Goal: Task Accomplishment & Management: Use online tool/utility

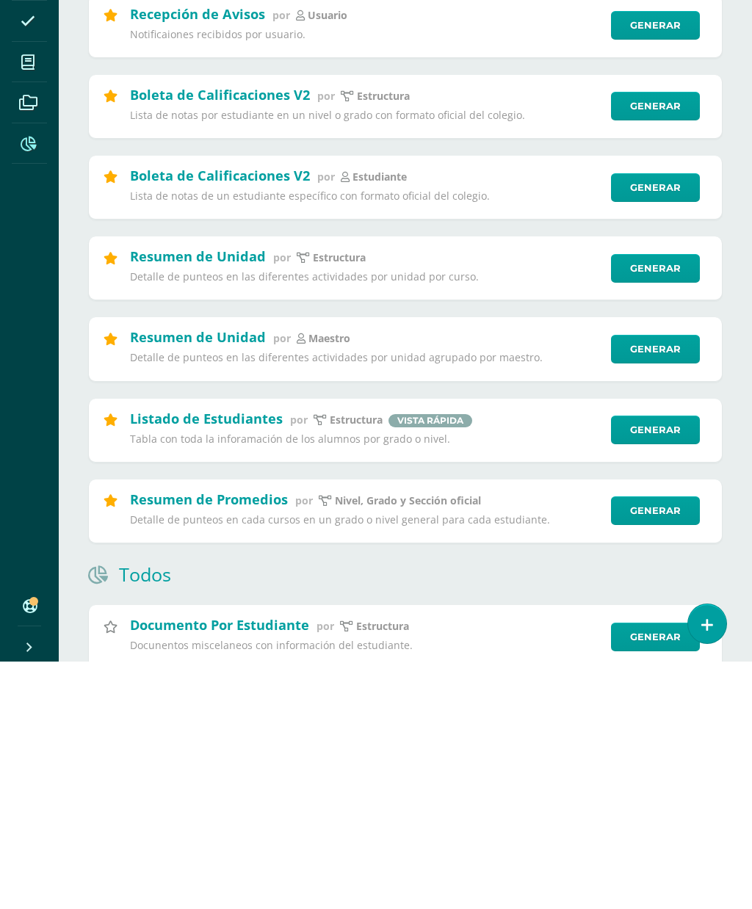
click at [671, 582] on link "Generar" at bounding box center [655, 596] width 89 height 29
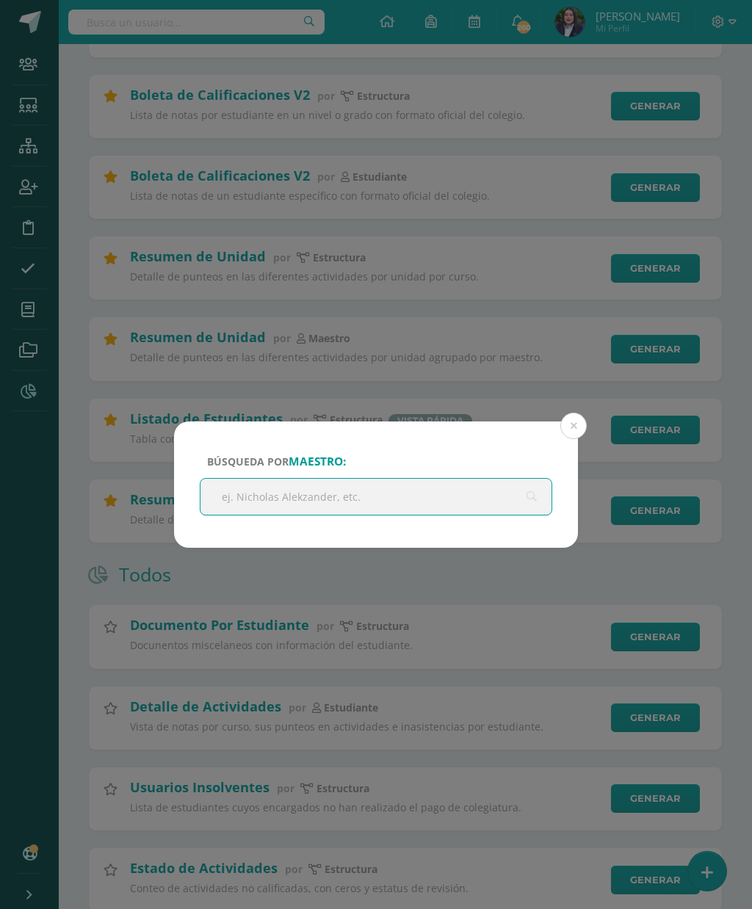
click at [421, 508] on input "text" at bounding box center [376, 497] width 351 height 36
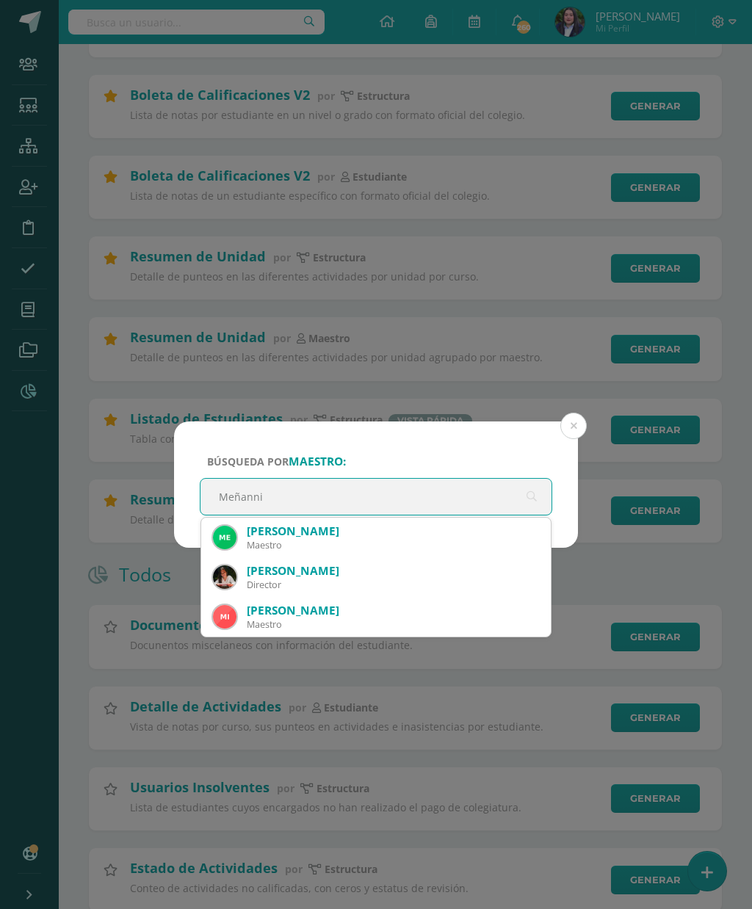
type input "Meñannie"
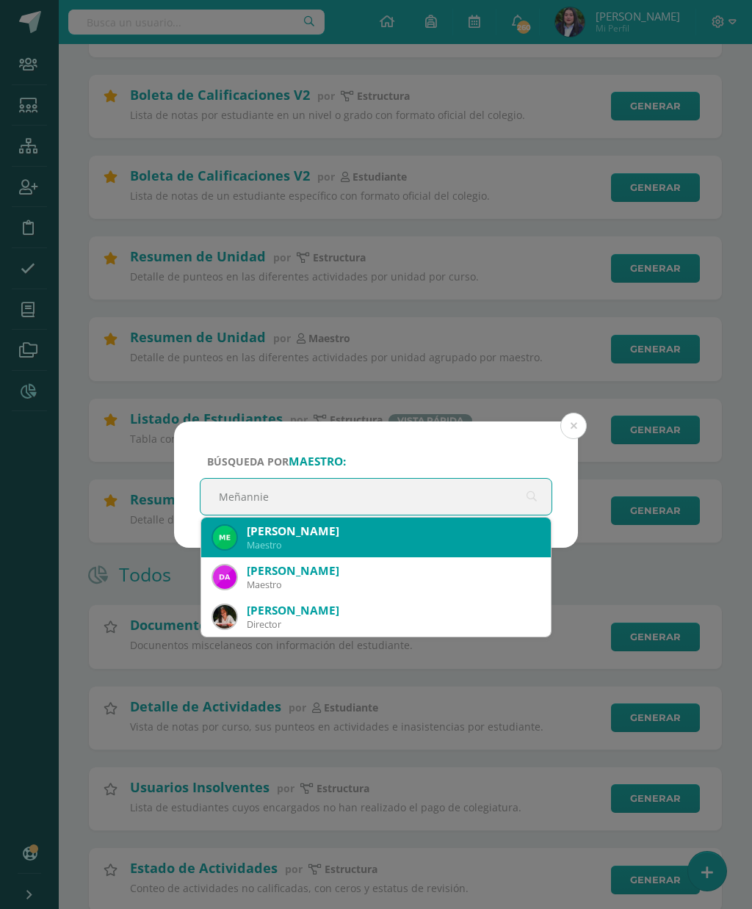
click at [335, 541] on div "Maestro" at bounding box center [393, 545] width 292 height 12
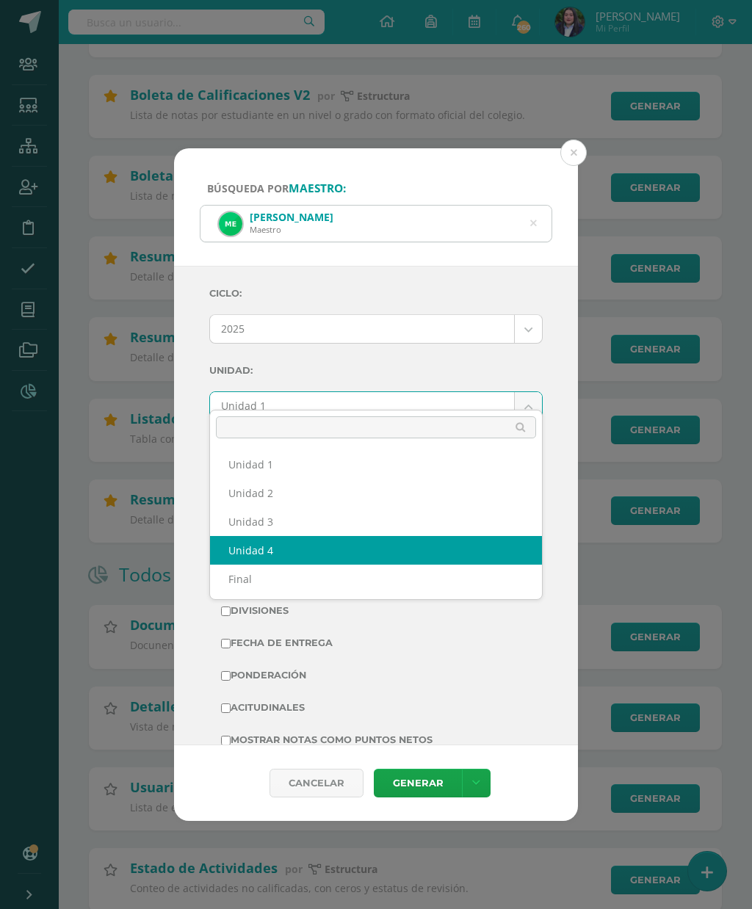
select select "Unidad 4"
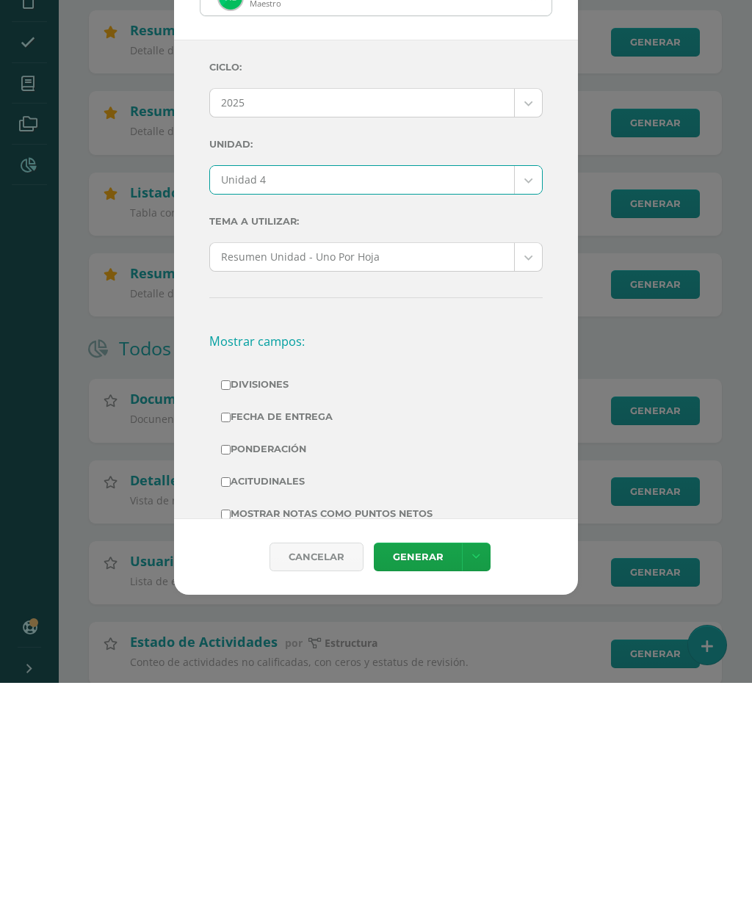
click at [416, 769] on link "Generar" at bounding box center [418, 783] width 88 height 29
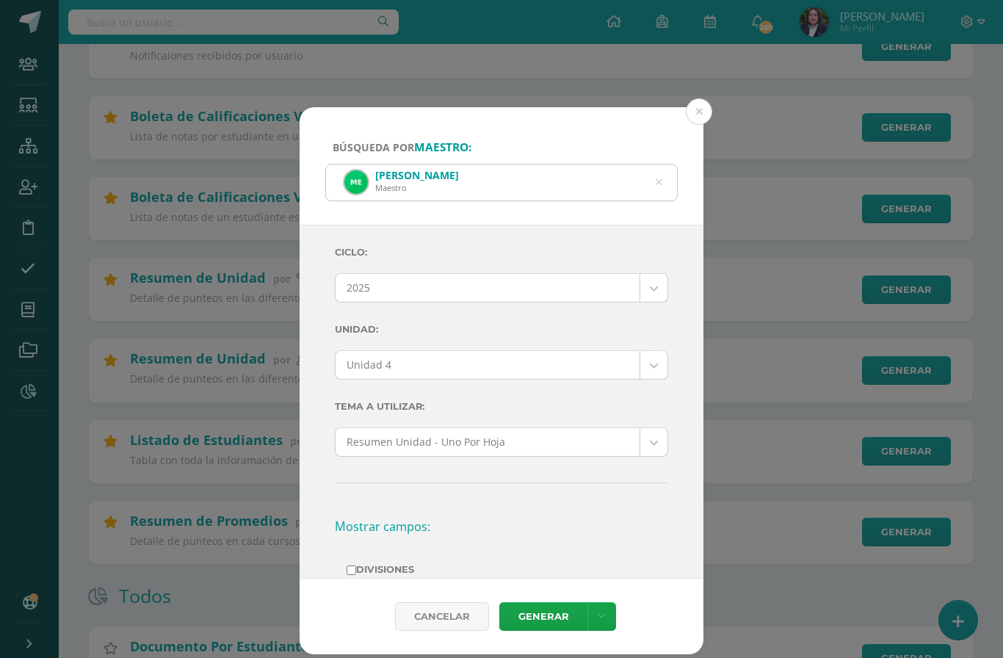
scroll to position [321, 0]
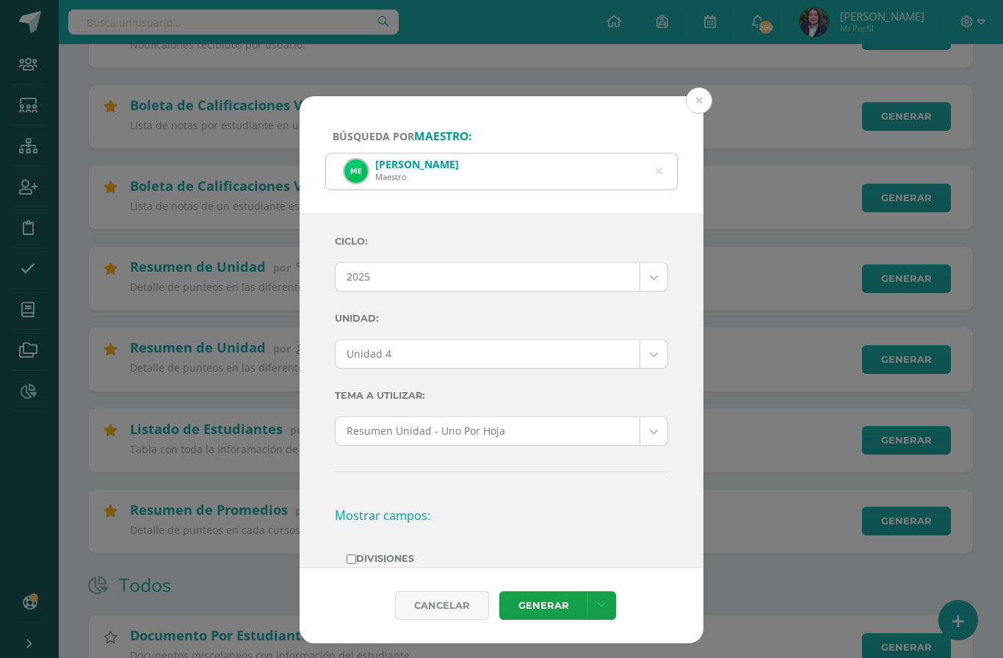
click at [652, 159] on div "[PERSON_NAME]" at bounding box center [501, 172] width 351 height 36
click at [657, 158] on icon at bounding box center [659, 171] width 7 height 37
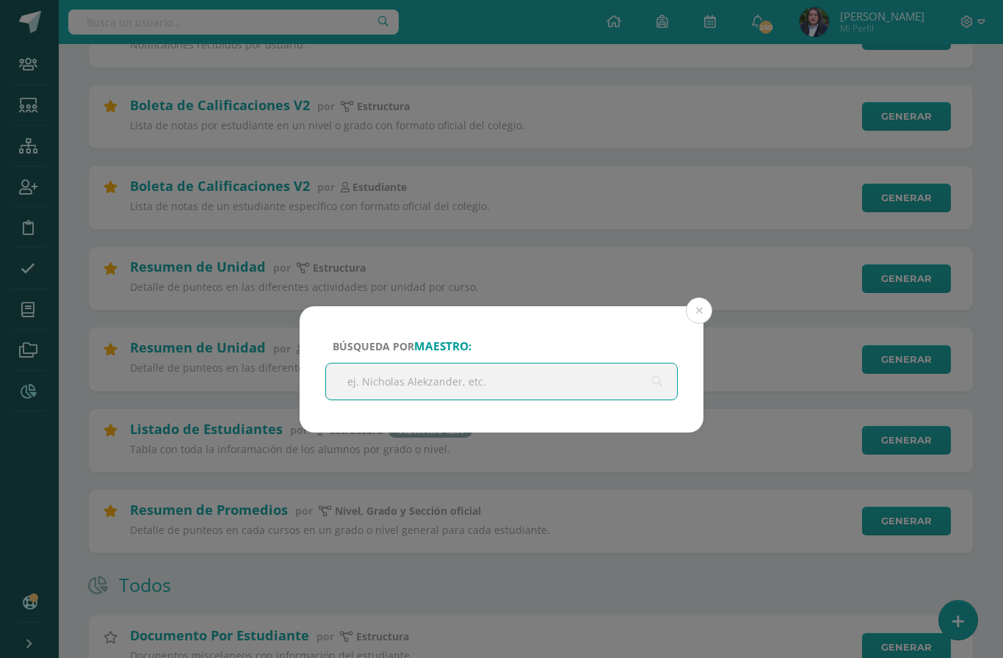
scroll to position [320, 0]
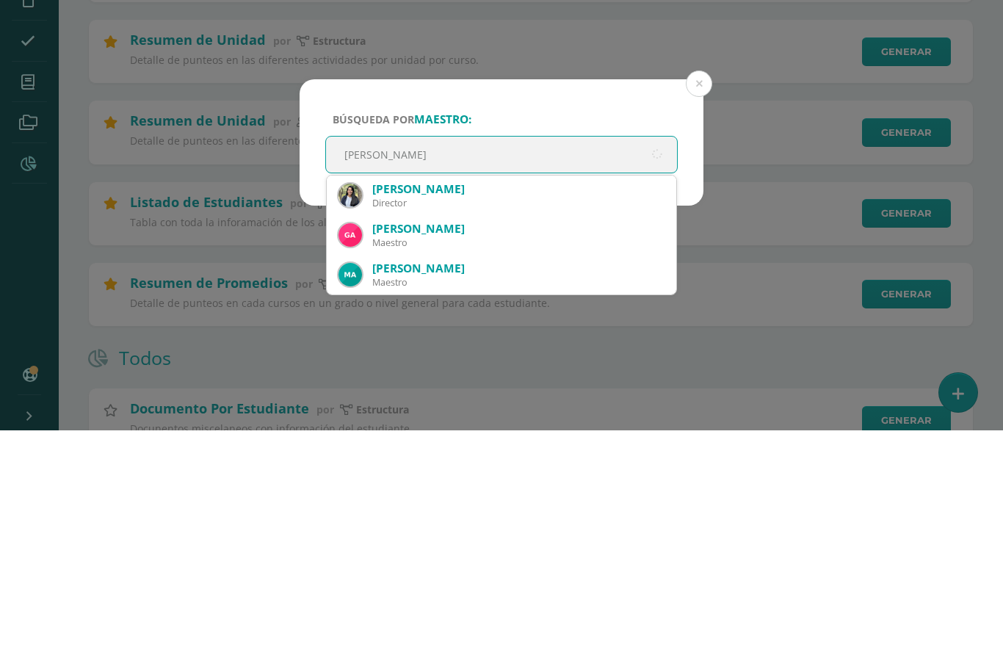
type input "[PERSON_NAME]"
click at [477, 403] on div "[PERSON_NAME] Director" at bounding box center [502, 423] width 326 height 40
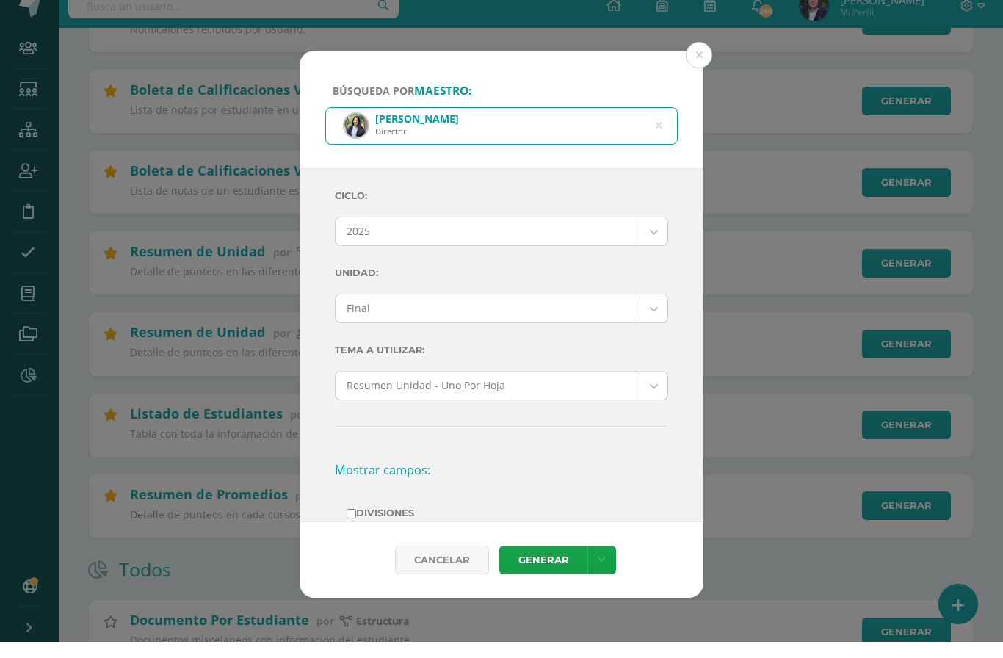
scroll to position [303, 0]
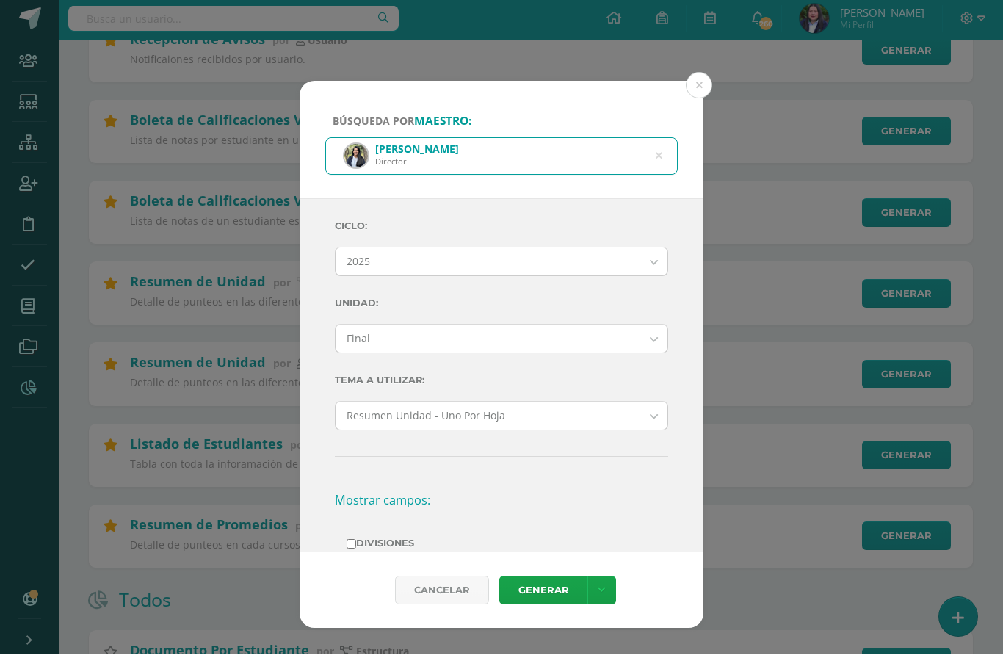
click at [702, 76] on button at bounding box center [699, 89] width 26 height 26
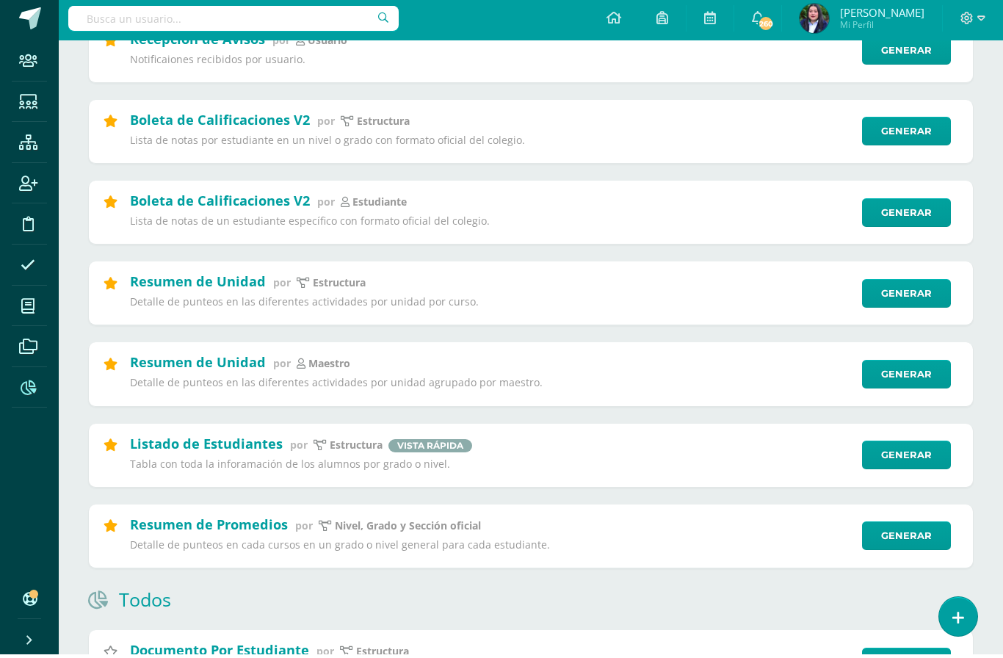
scroll to position [307, 0]
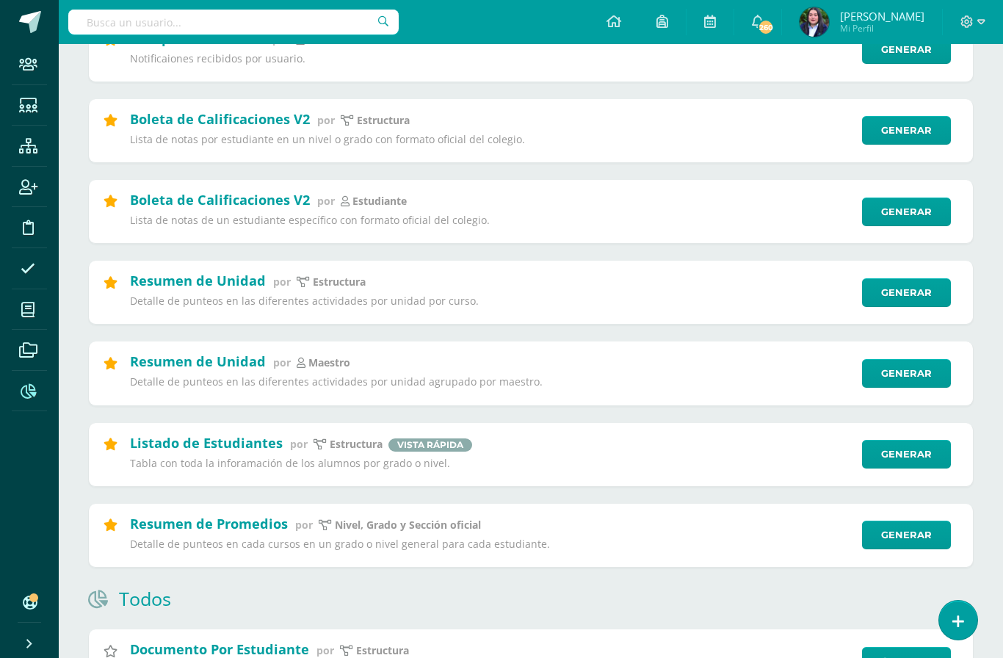
click at [751, 386] on link "Generar" at bounding box center [906, 373] width 89 height 29
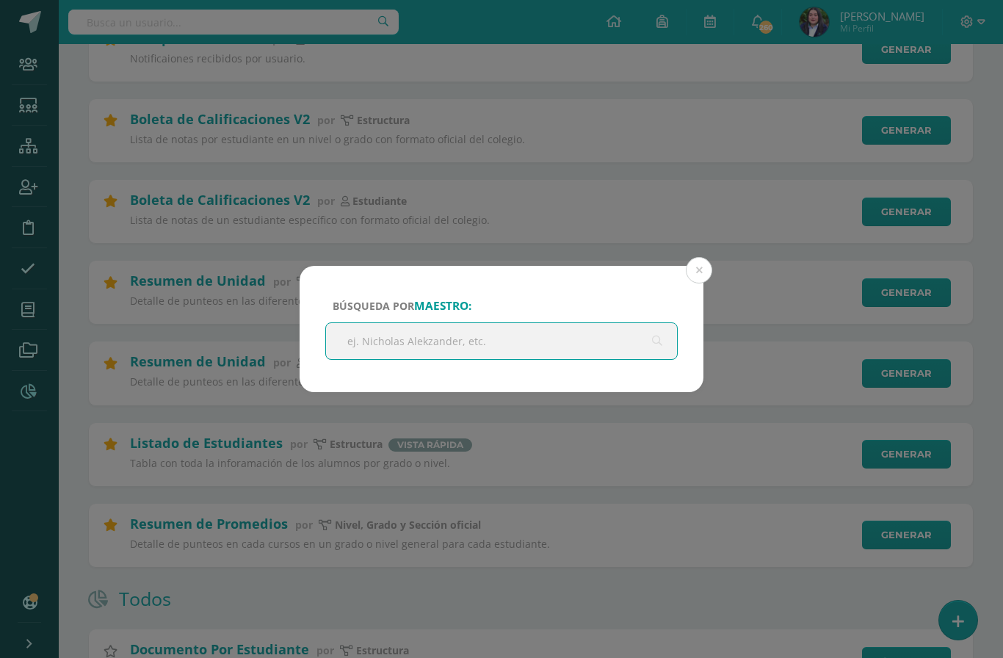
click at [533, 344] on input "text" at bounding box center [501, 341] width 351 height 36
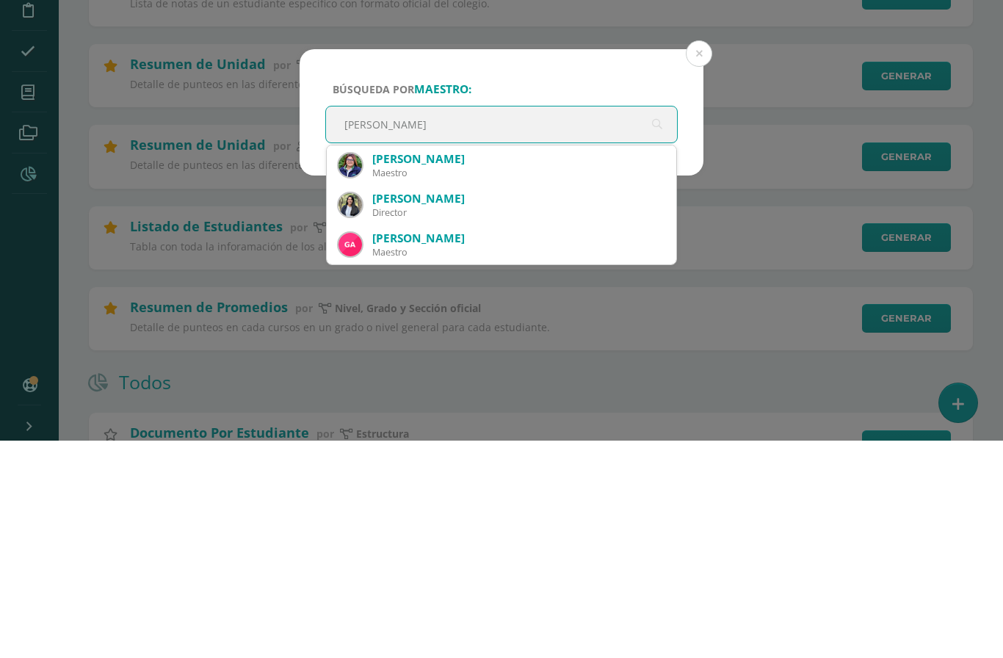
type input "[PERSON_NAME]"
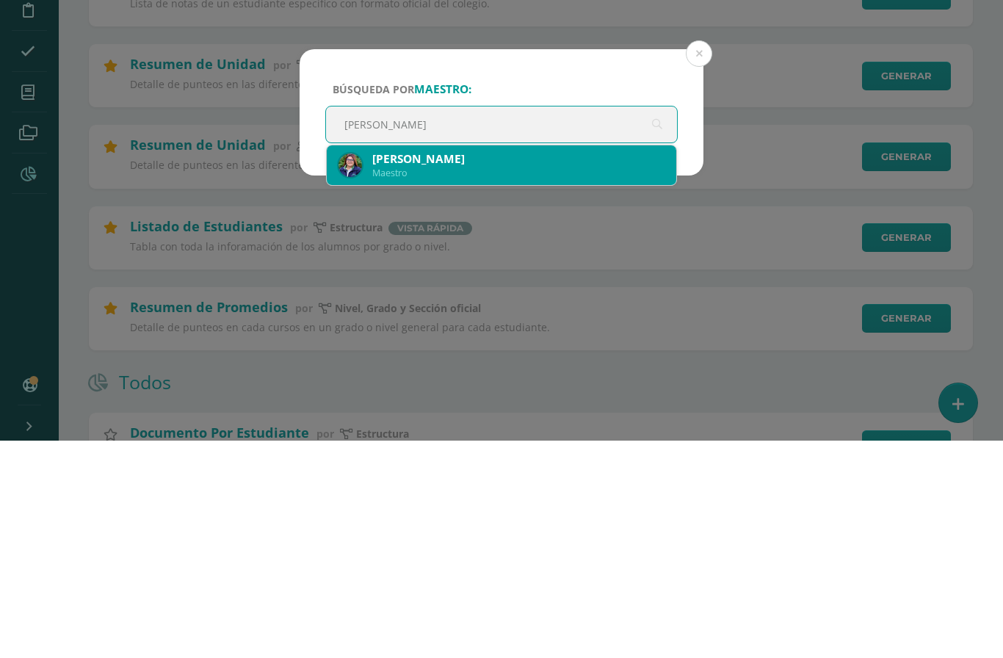
click at [538, 369] on div "[PERSON_NAME]" at bounding box center [518, 376] width 292 height 15
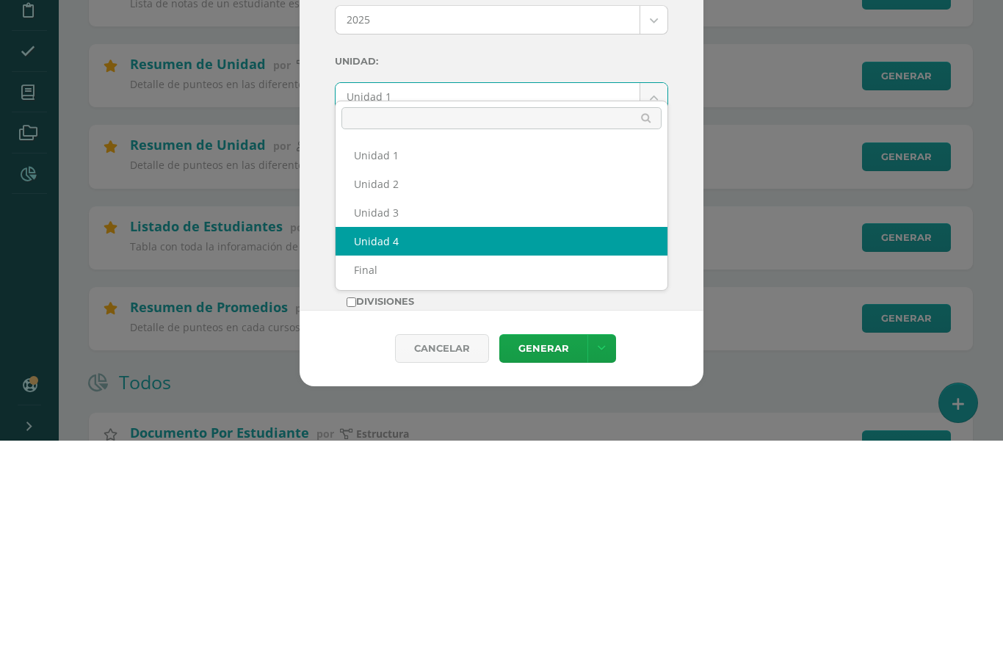
select select "Unidad 4"
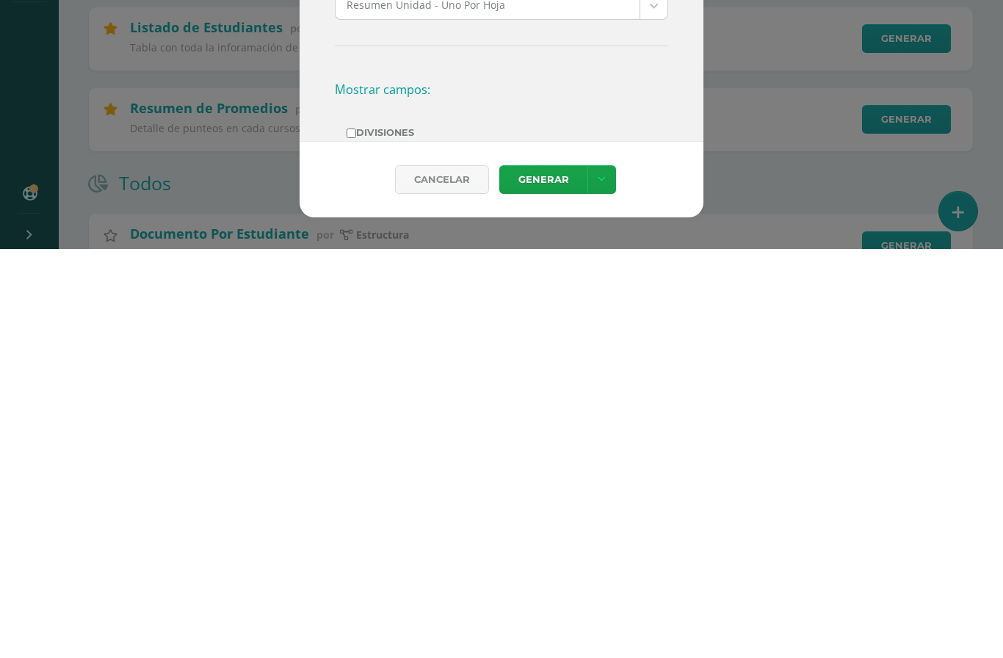
scroll to position [318, 0]
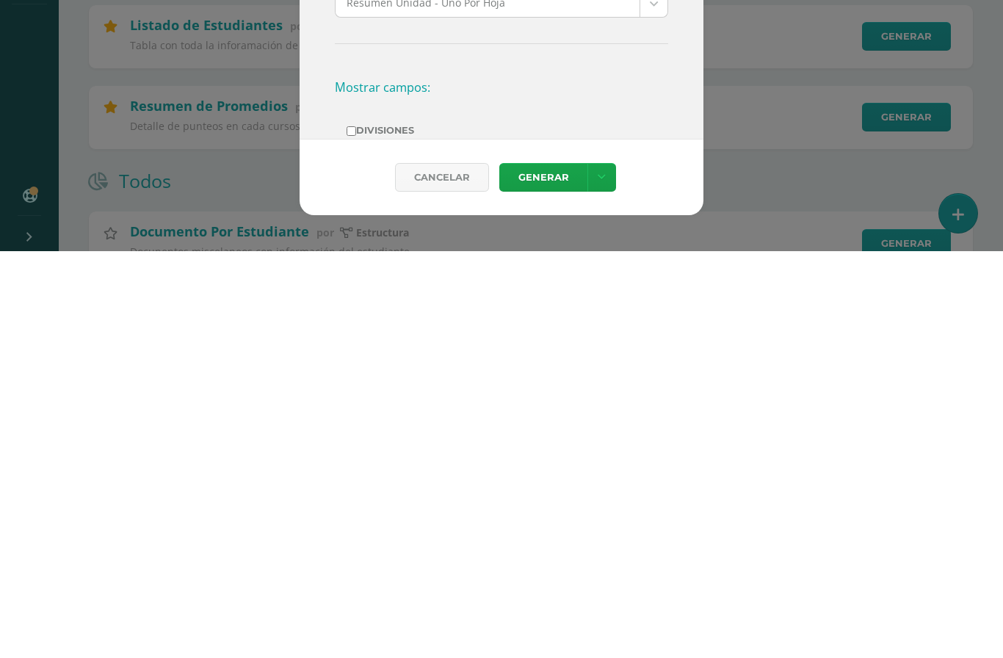
click at [551, 570] on link "Generar" at bounding box center [543, 584] width 88 height 29
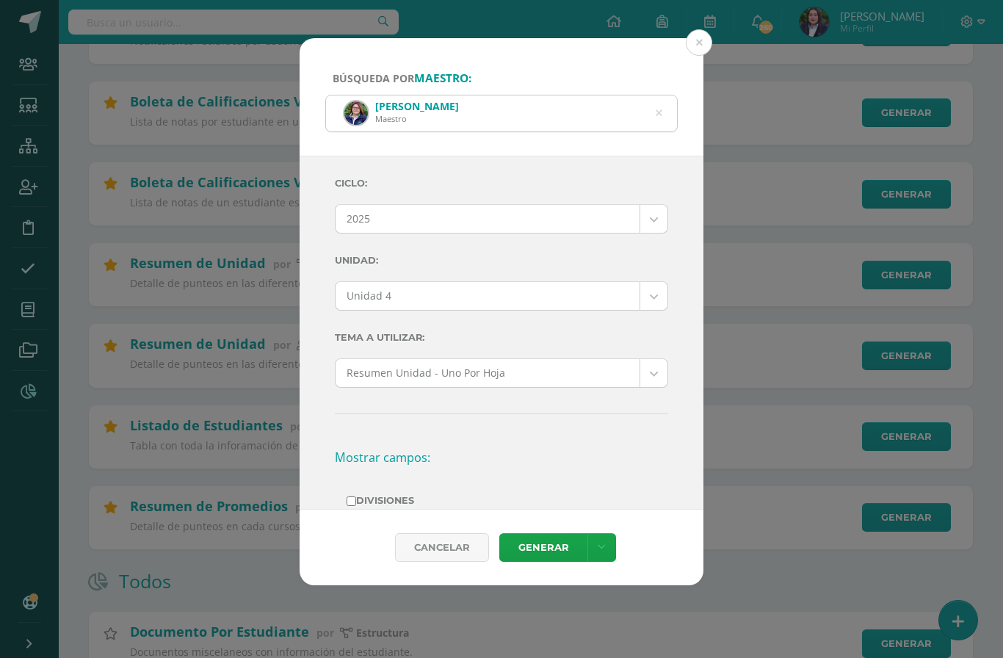
scroll to position [331, 0]
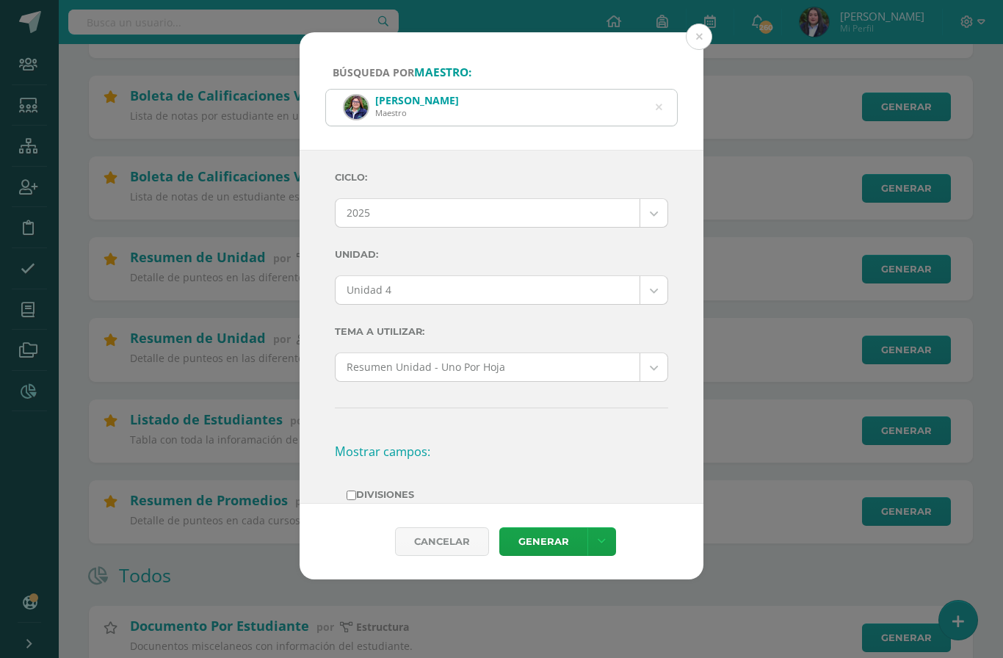
click at [673, 90] on div "[PERSON_NAME]" at bounding box center [501, 108] width 351 height 36
click at [660, 89] on icon at bounding box center [659, 107] width 7 height 37
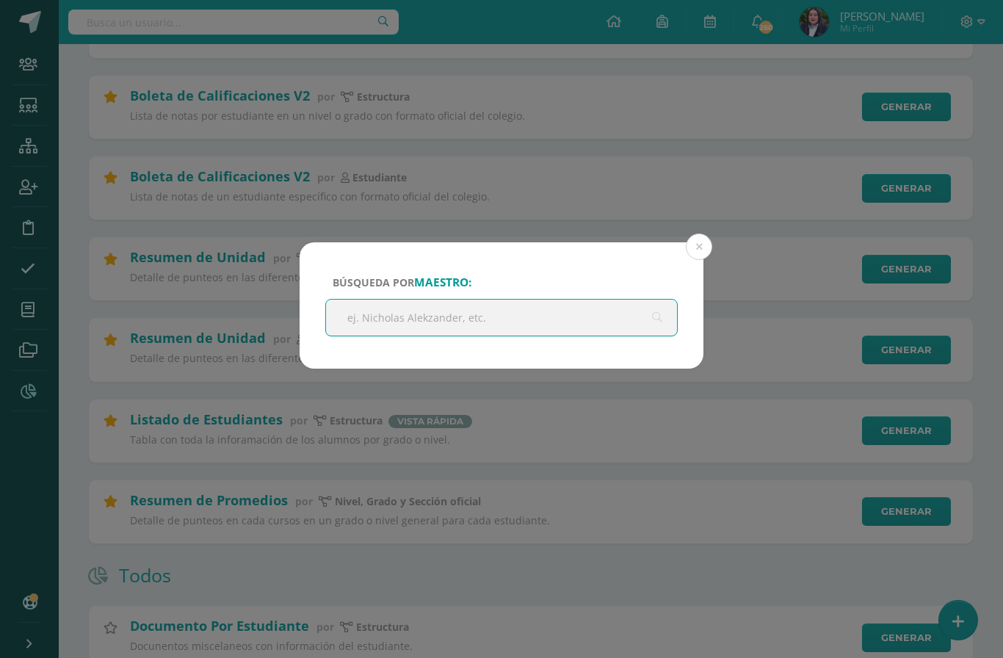
scroll to position [330, 0]
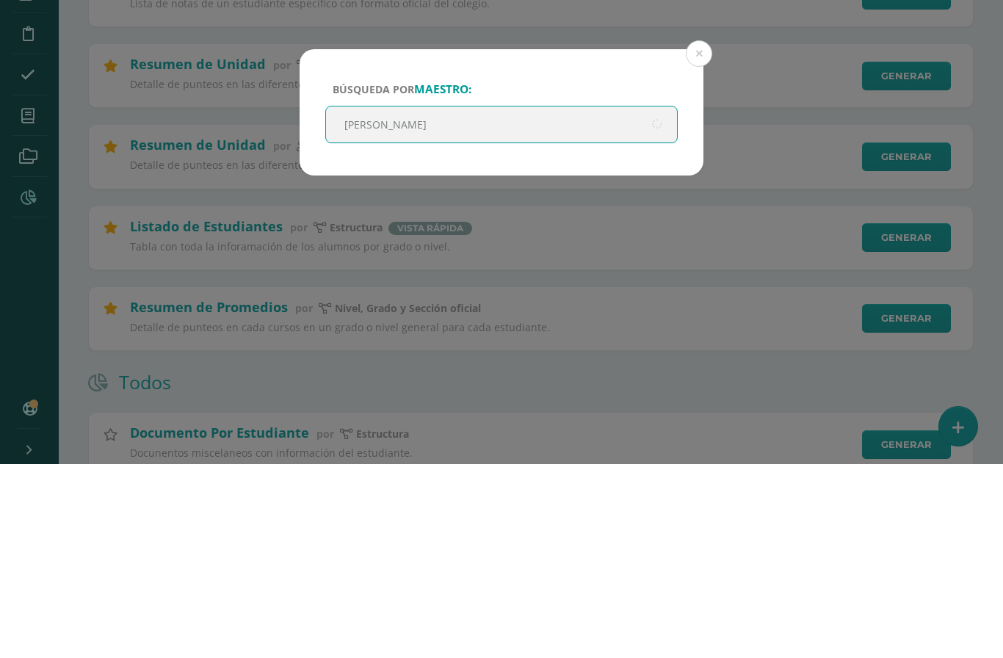
type input "[PERSON_NAME]"
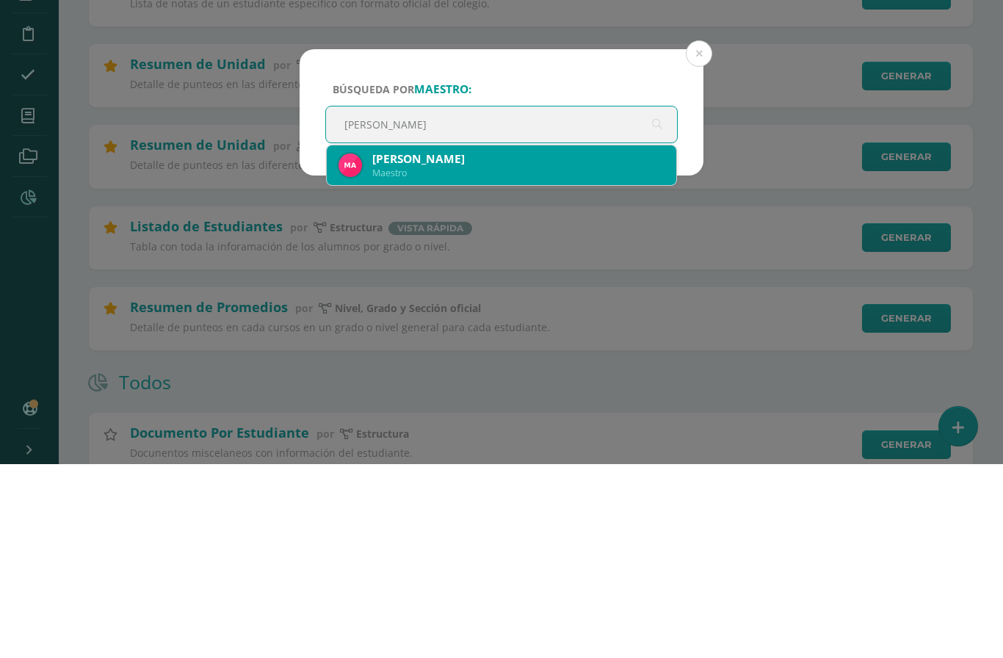
click at [512, 345] on div "[PERSON_NAME]" at bounding box center [518, 352] width 292 height 15
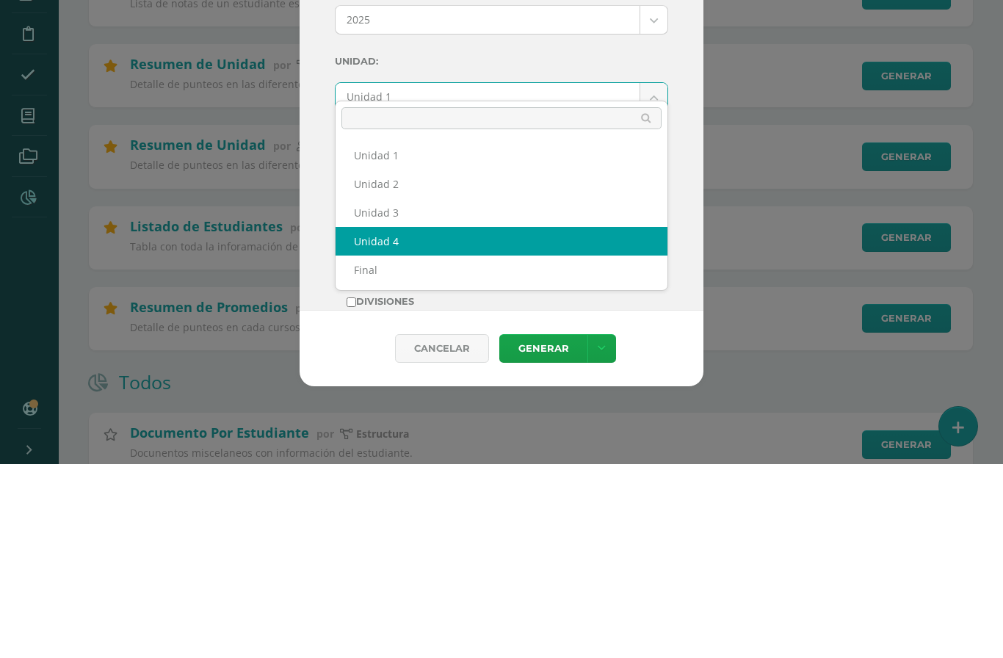
select select "Unidad 4"
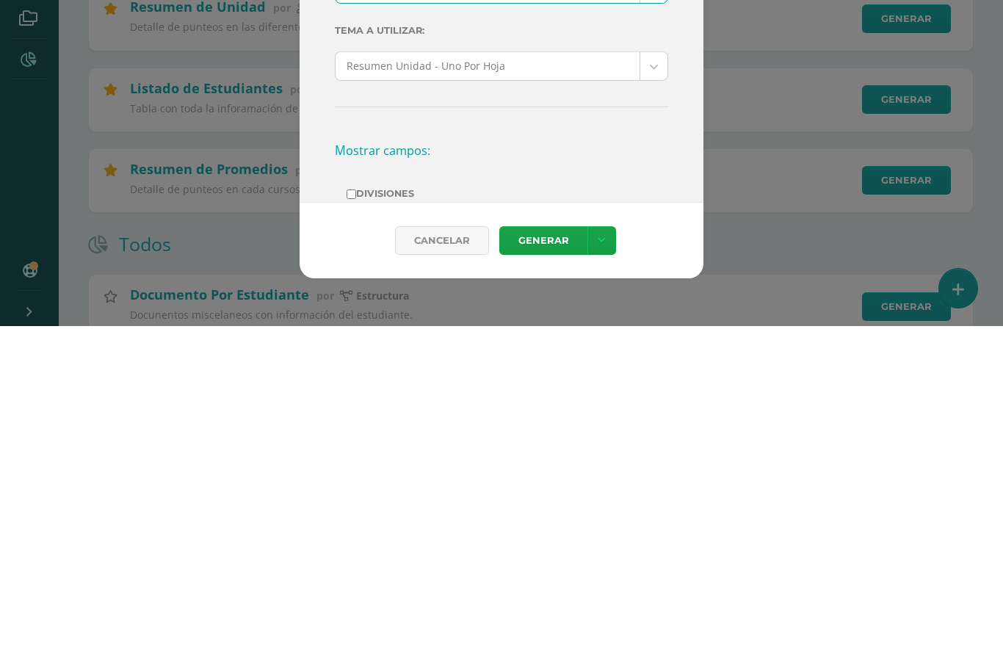
click at [536, 558] on link "Generar" at bounding box center [543, 572] width 88 height 29
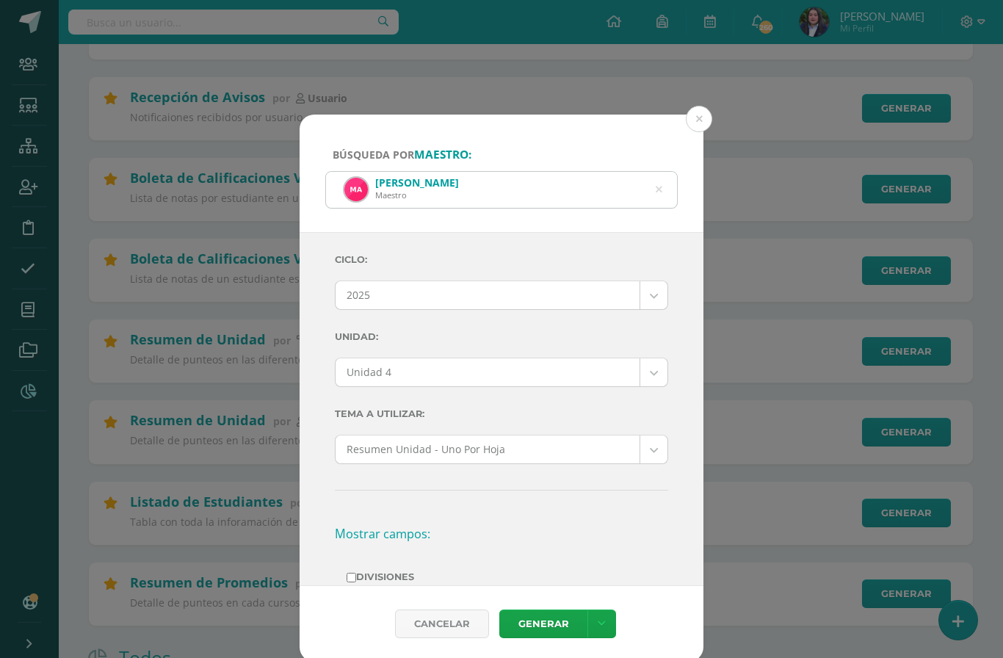
scroll to position [247, 0]
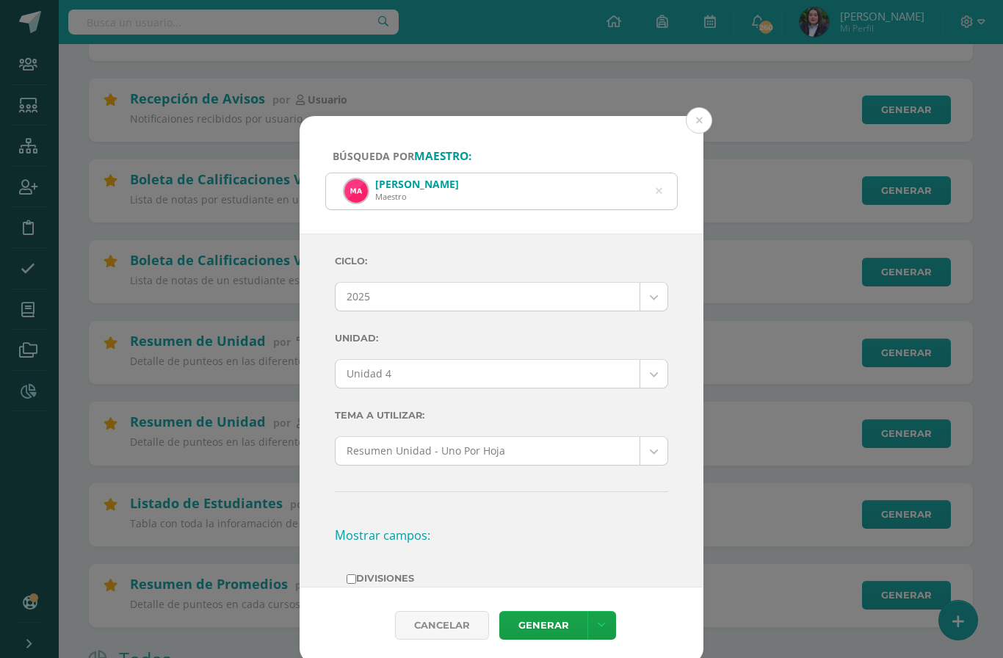
click at [661, 176] on icon at bounding box center [658, 191] width 31 height 31
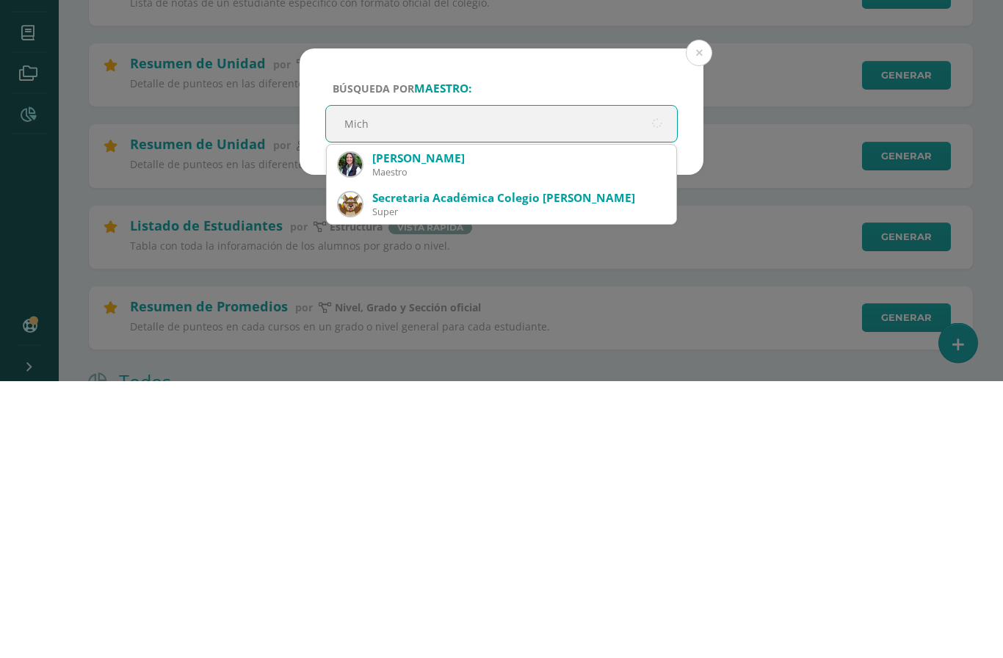
type input "Miche"
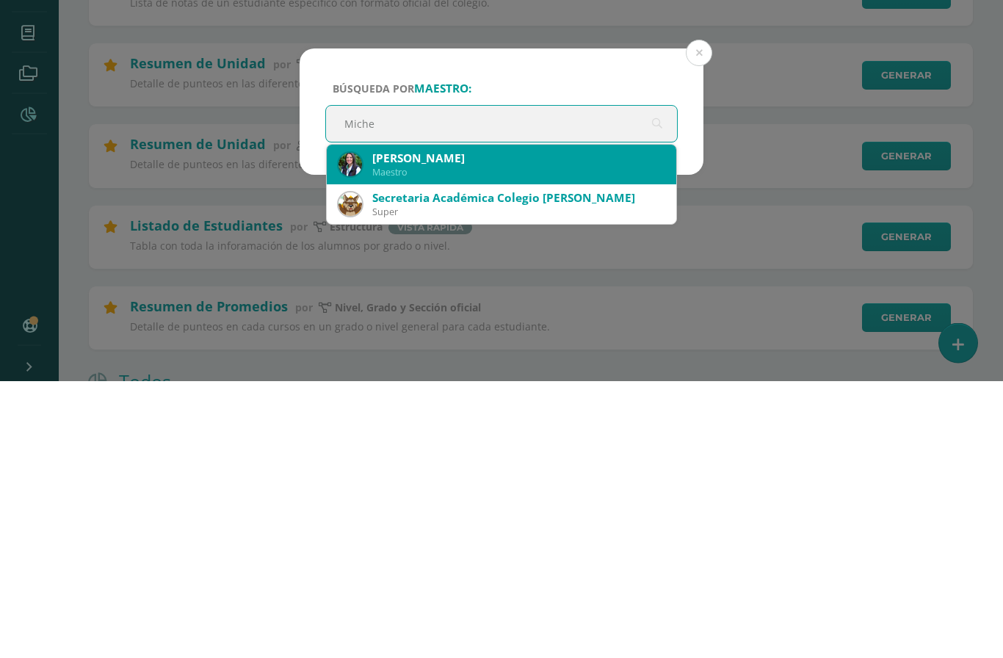
click at [465, 428] on div "[PERSON_NAME]" at bounding box center [518, 435] width 292 height 15
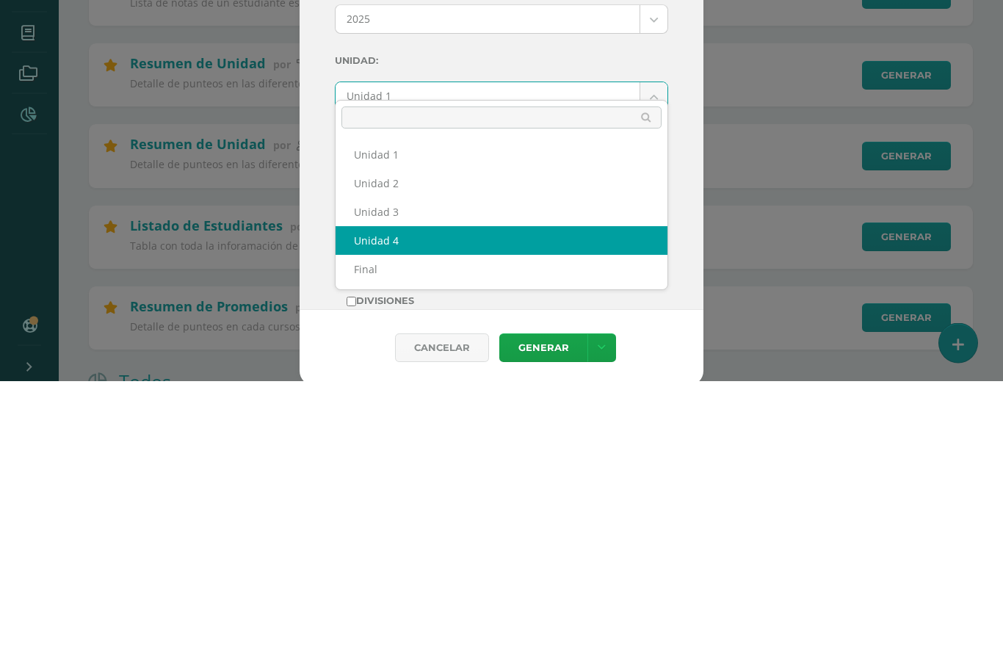
select select "Unidad 4"
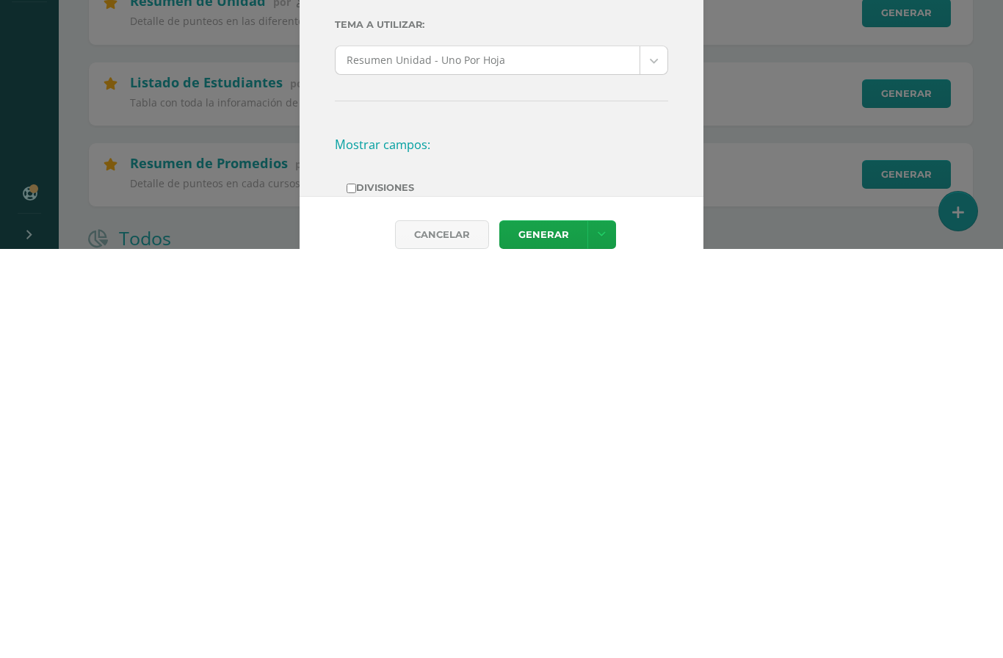
scroll to position [261, 0]
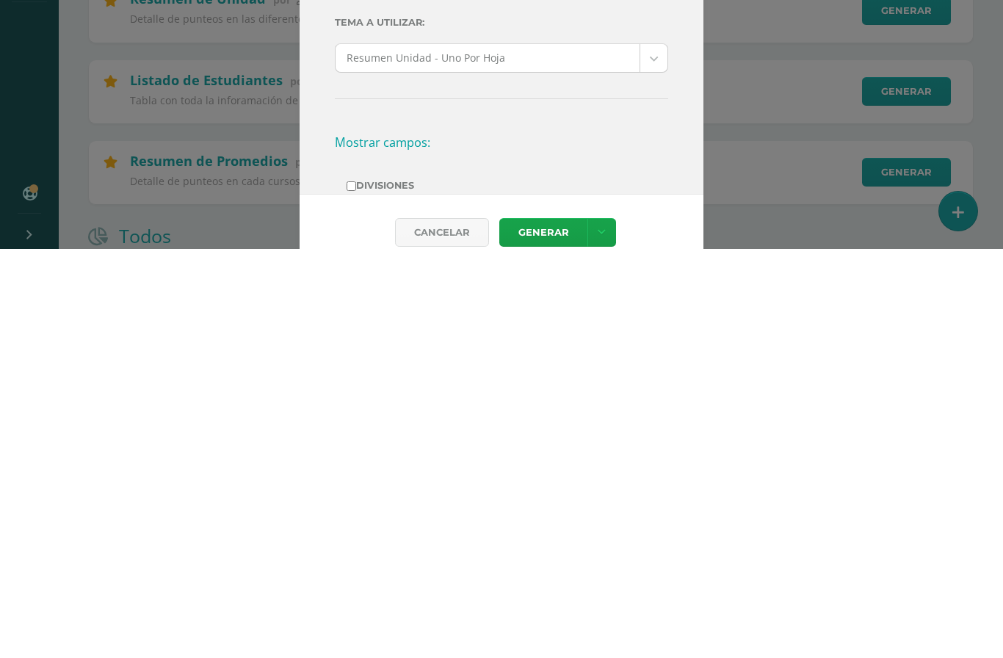
click at [557, 627] on link "Generar" at bounding box center [543, 641] width 88 height 29
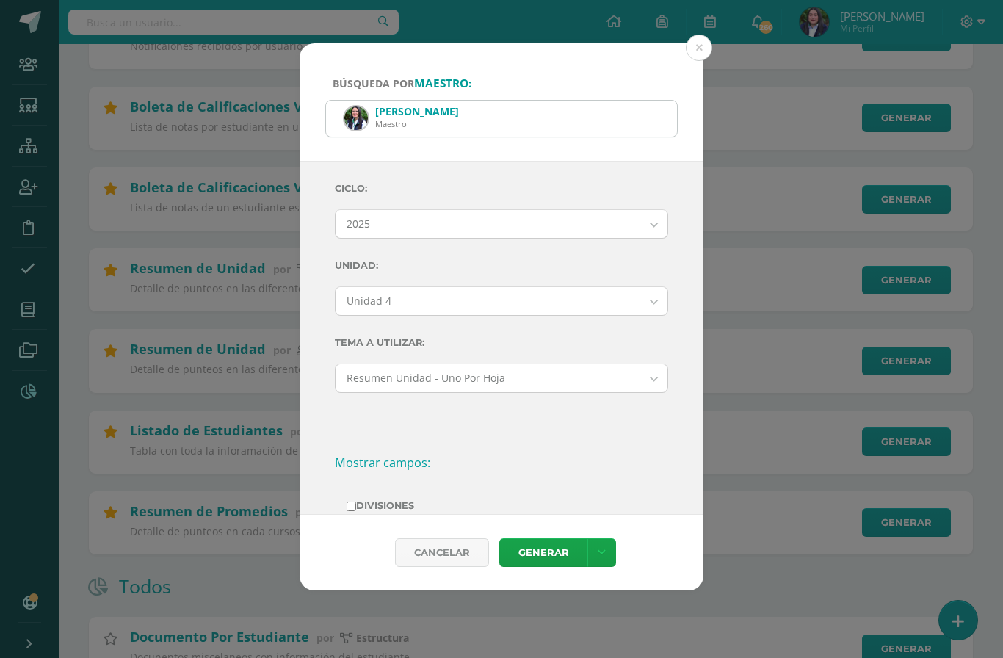
scroll to position [321, 0]
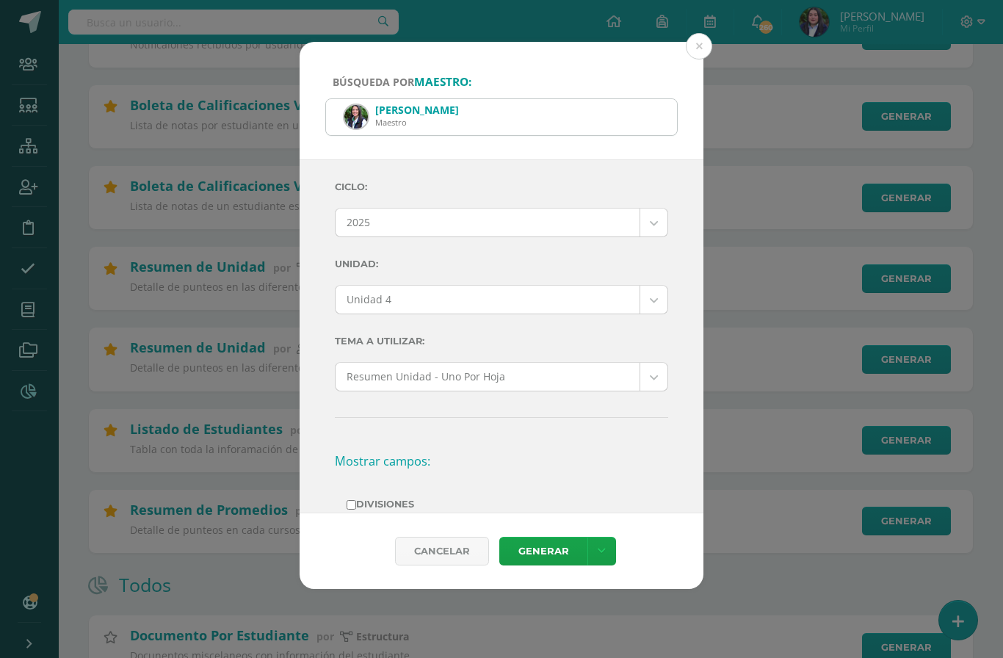
click at [600, 101] on div "[PERSON_NAME]" at bounding box center [501, 117] width 351 height 36
click at [652, 101] on div "[PERSON_NAME]" at bounding box center [501, 117] width 351 height 36
click at [653, 107] on div "[PERSON_NAME]" at bounding box center [501, 117] width 351 height 36
click at [704, 33] on button at bounding box center [699, 46] width 26 height 26
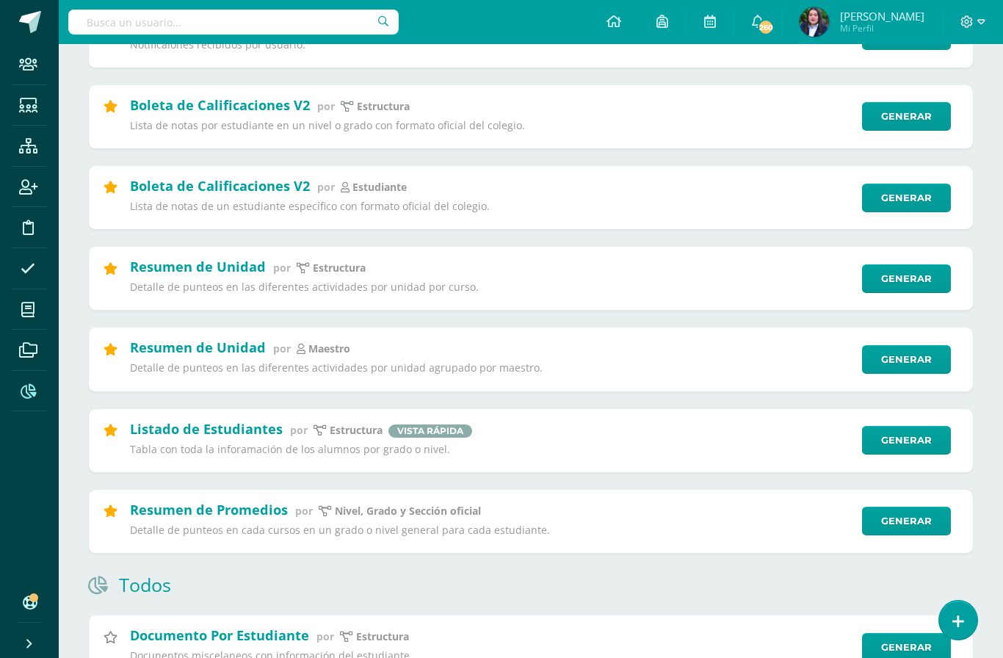
click at [751, 367] on link "Generar" at bounding box center [906, 359] width 89 height 29
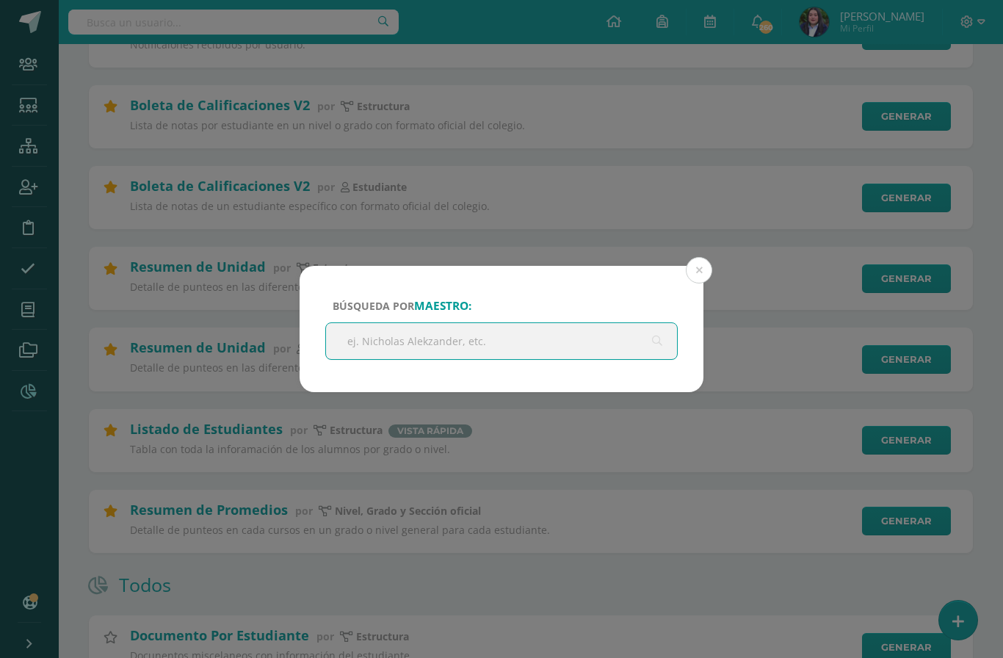
click at [582, 332] on input "text" at bounding box center [501, 341] width 351 height 36
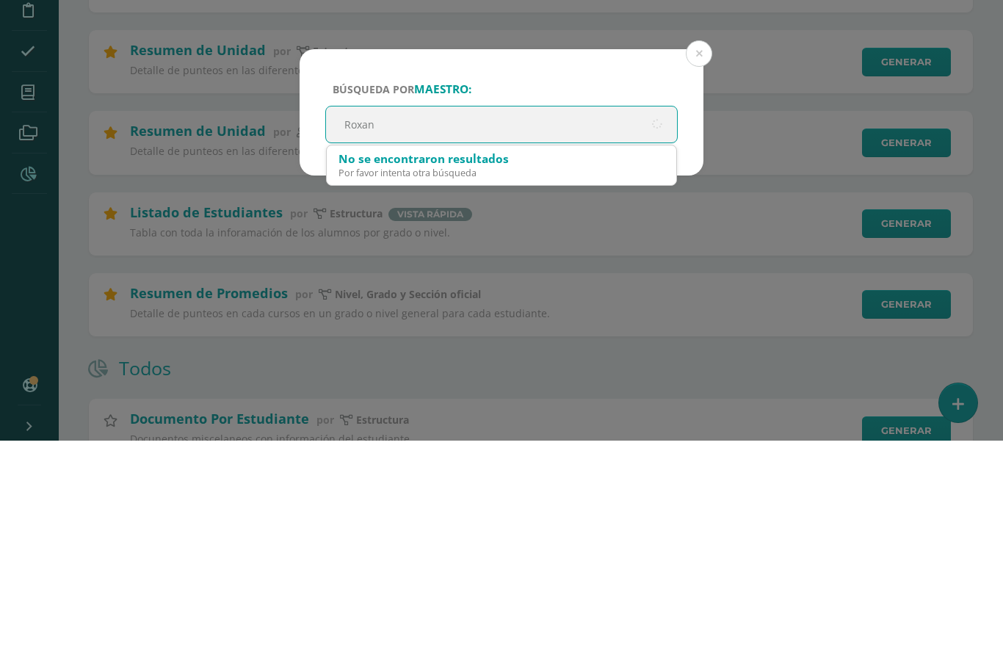
type input "[PERSON_NAME]"
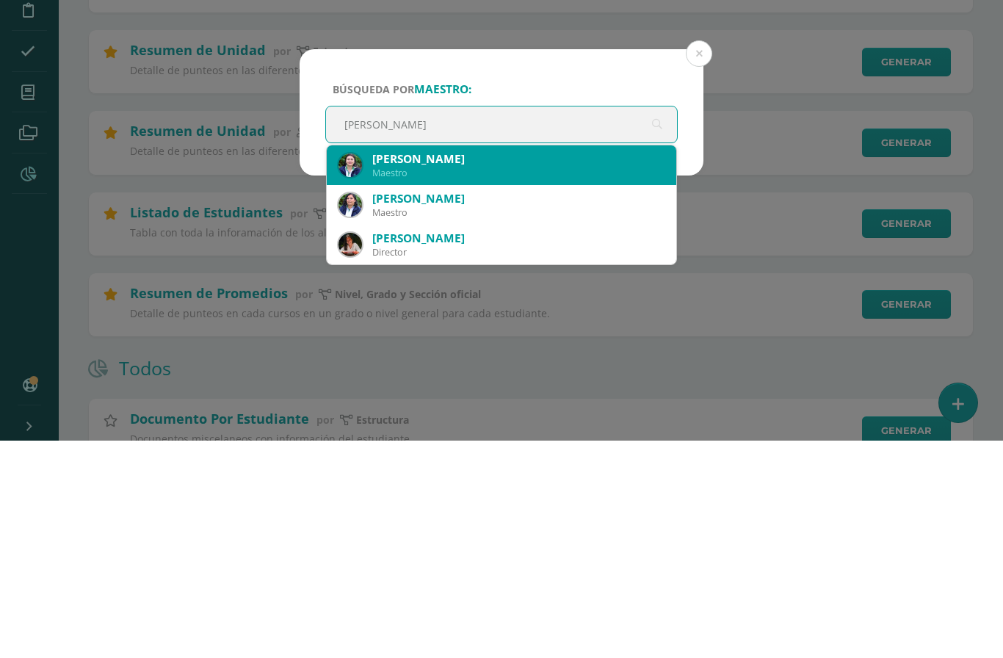
click at [475, 384] on div "Maestro" at bounding box center [518, 390] width 292 height 12
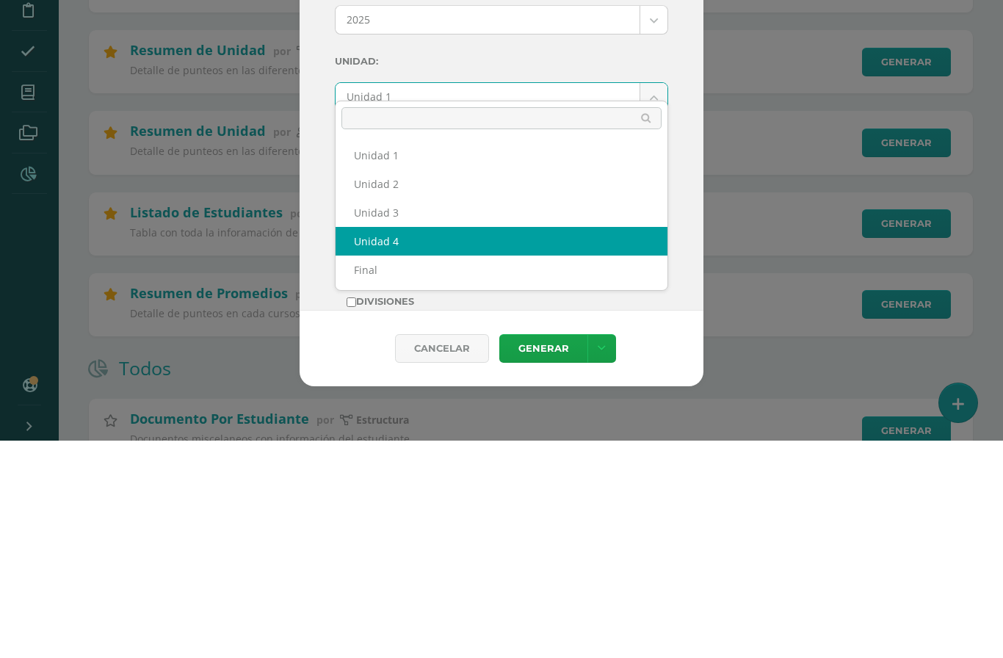
select select "Unidad 4"
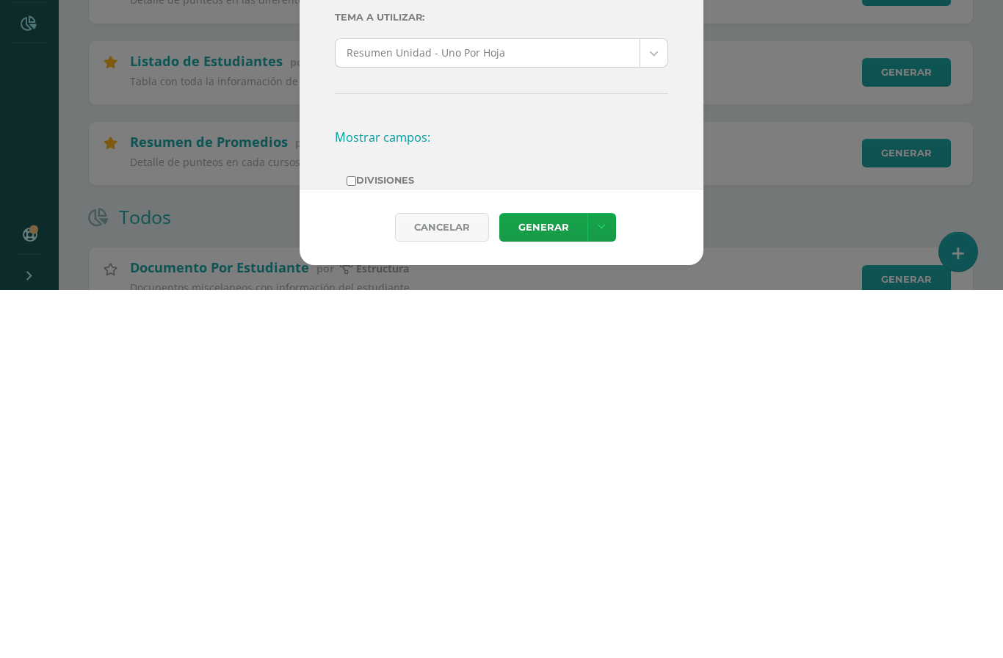
click at [547, 582] on link "Generar" at bounding box center [543, 596] width 88 height 29
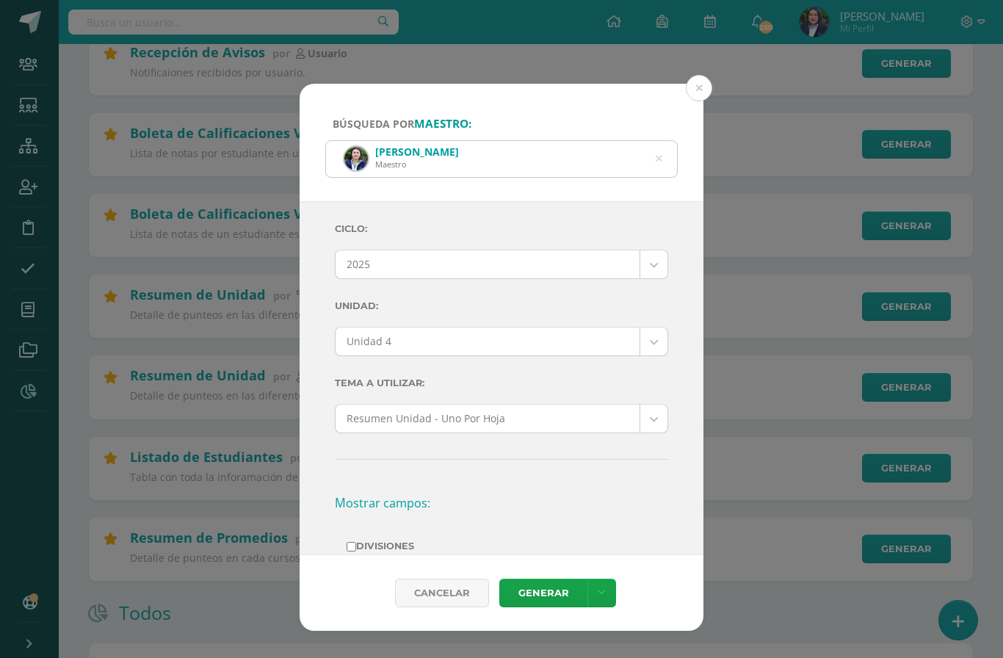
scroll to position [297, 0]
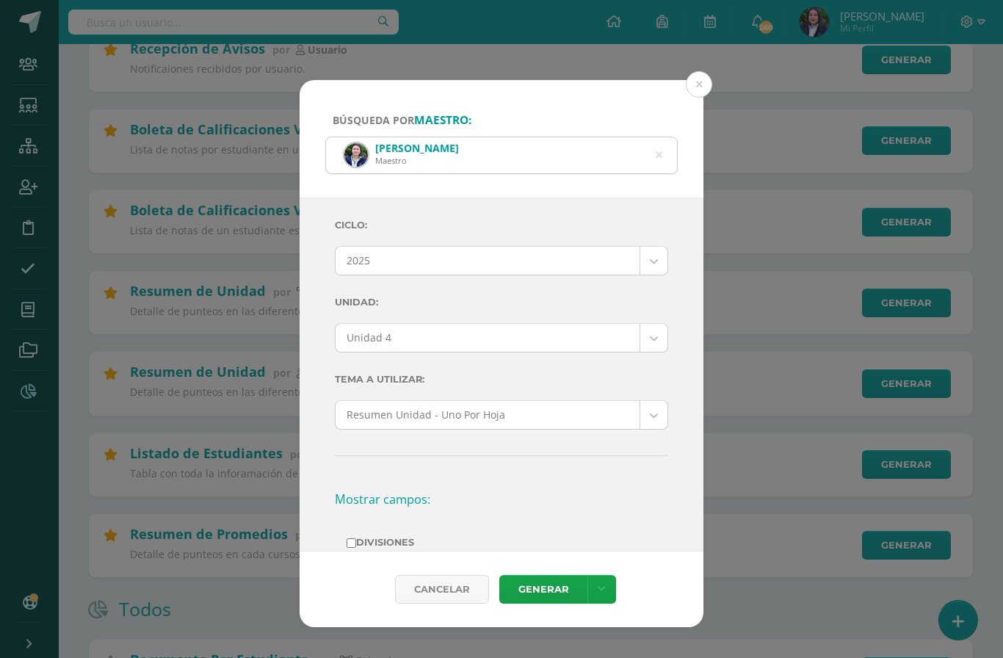
click at [660, 140] on icon at bounding box center [658, 155] width 31 height 31
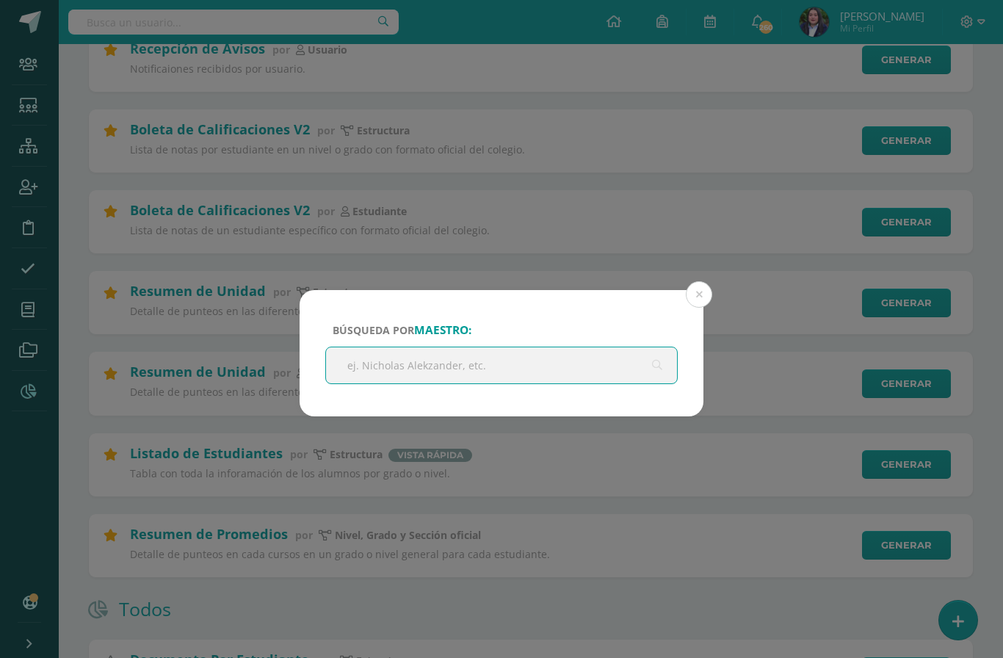
scroll to position [296, 0]
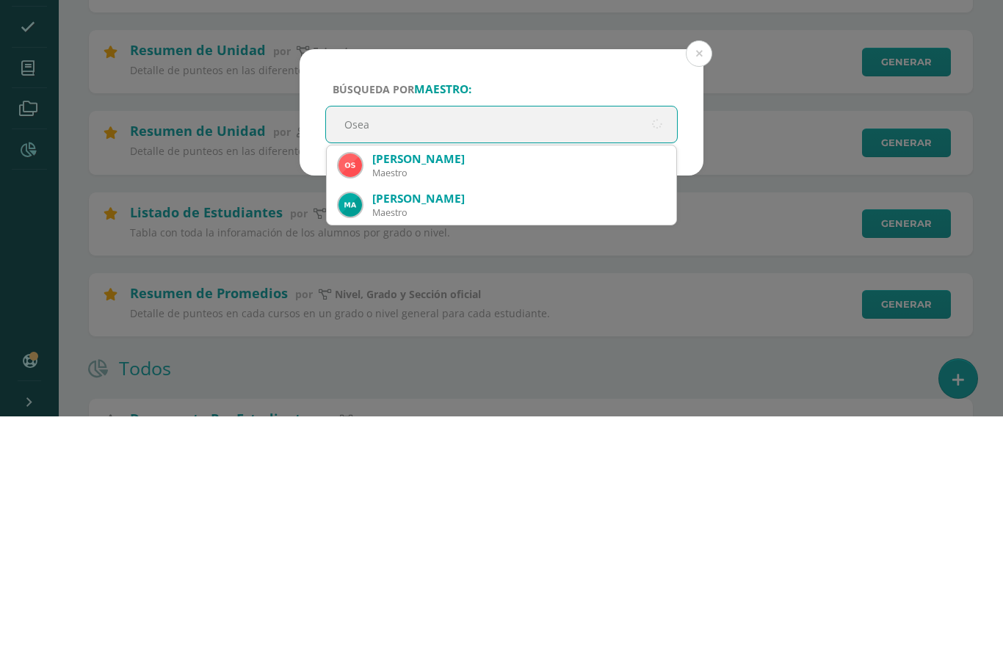
type input "Oseas"
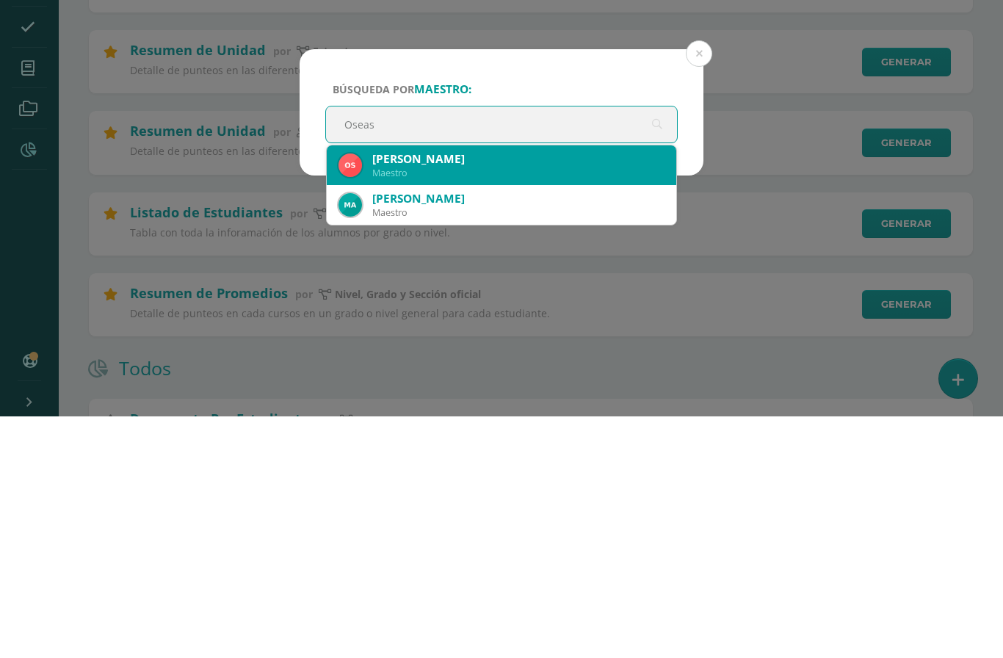
click at [430, 393] on div "[PERSON_NAME]" at bounding box center [518, 400] width 292 height 15
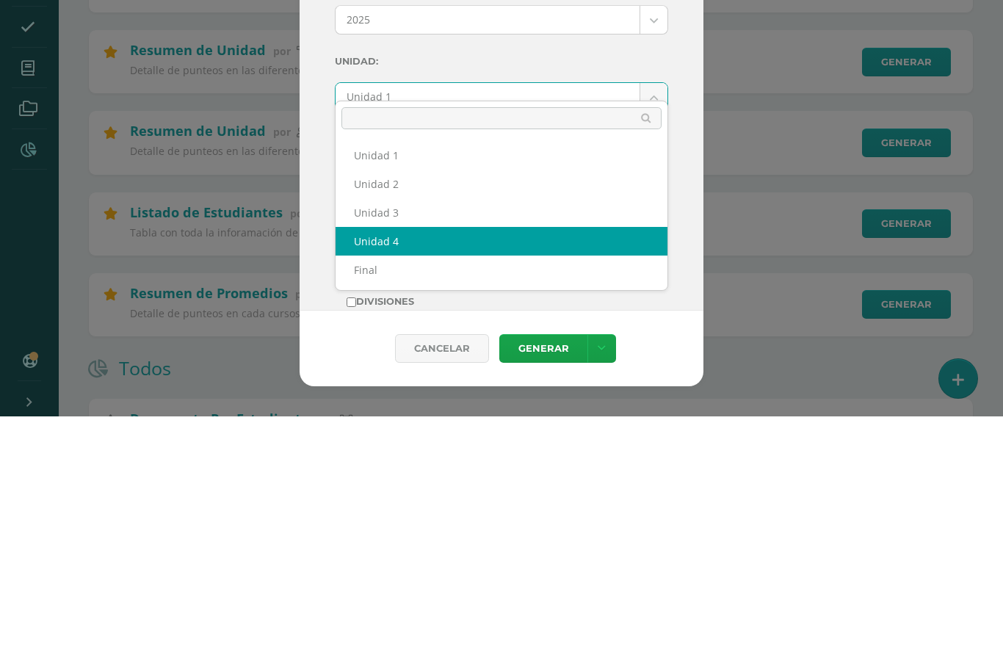
select select "Unidad 4"
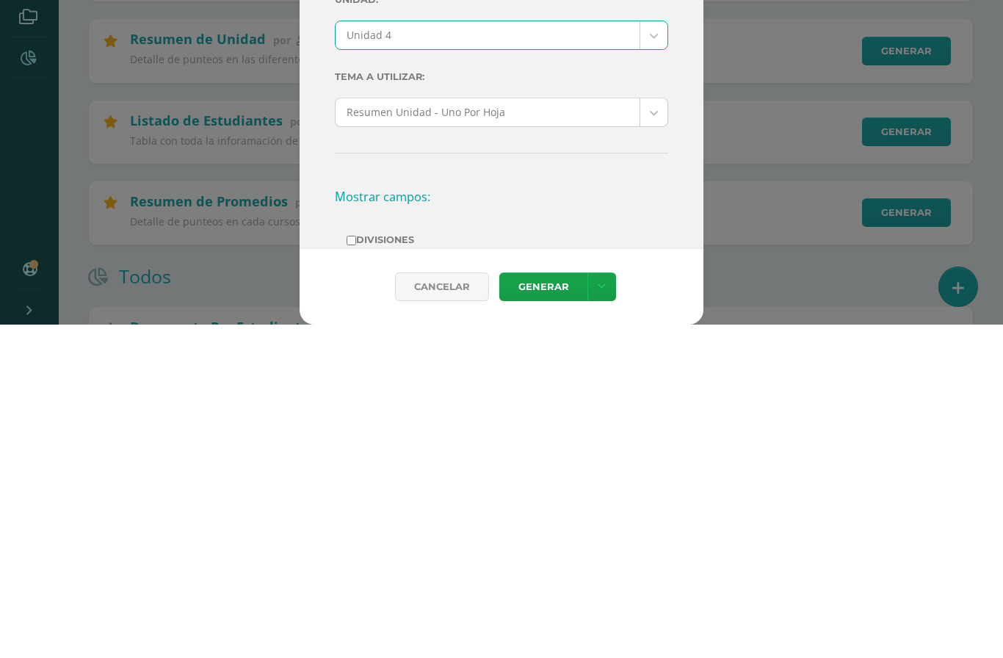
click at [554, 606] on link "Generar" at bounding box center [543, 620] width 88 height 29
